Goal: Task Accomplishment & Management: Use online tool/utility

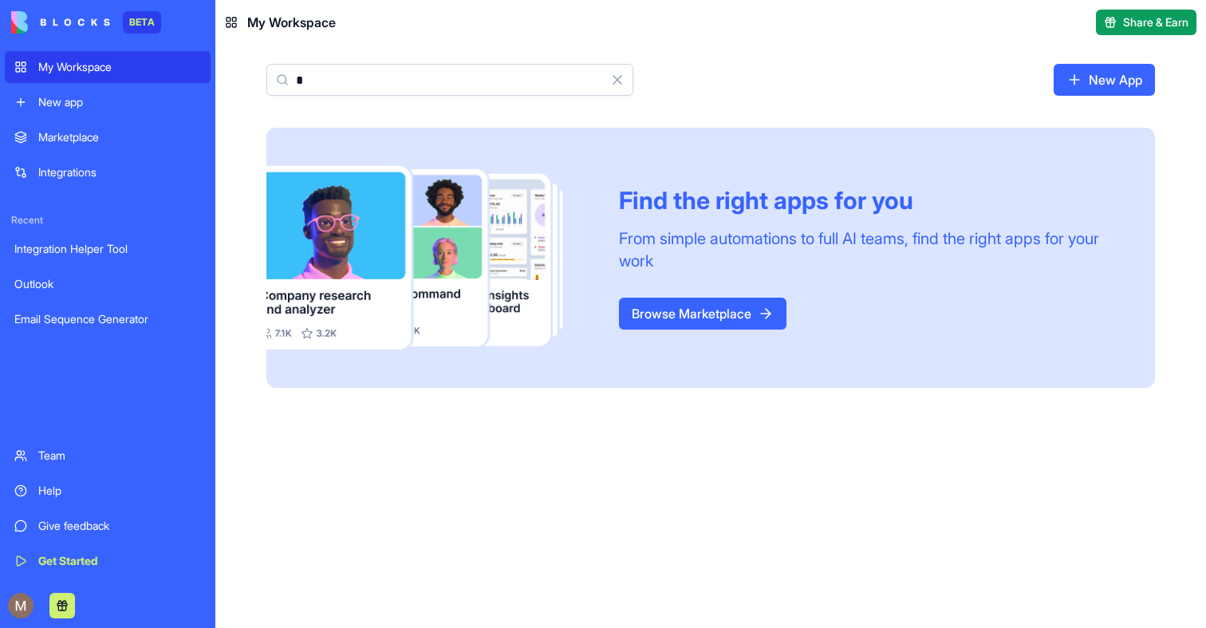
type input "*"
click at [371, 86] on input "*" at bounding box center [449, 80] width 367 height 32
